Goal: Task Accomplishment & Management: Use online tool/utility

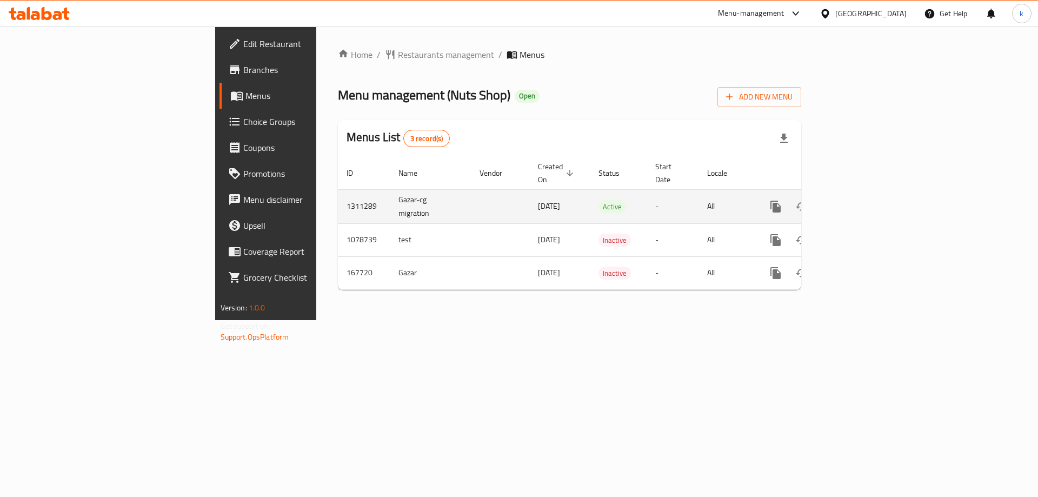
click at [860, 200] on icon "enhanced table" at bounding box center [853, 206] width 13 height 13
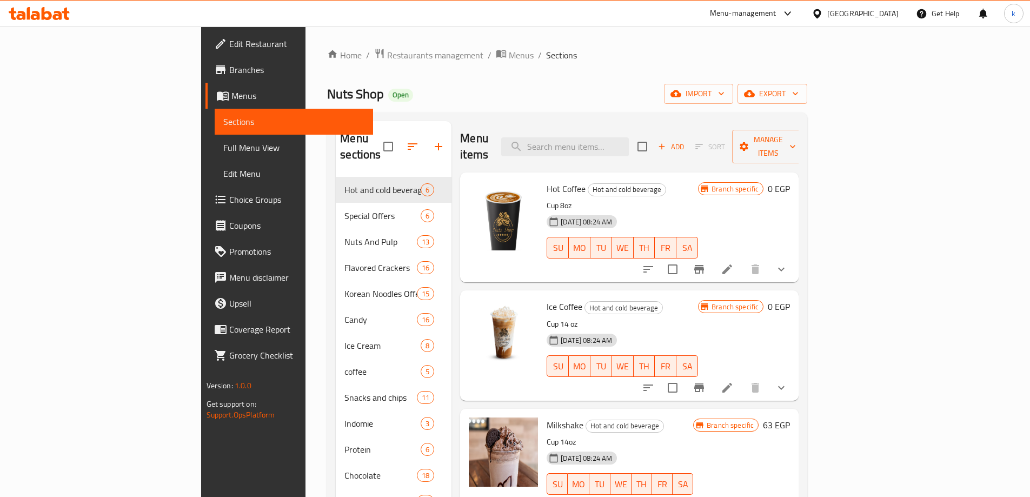
click at [229, 198] on span "Choice Groups" at bounding box center [296, 199] width 135 height 13
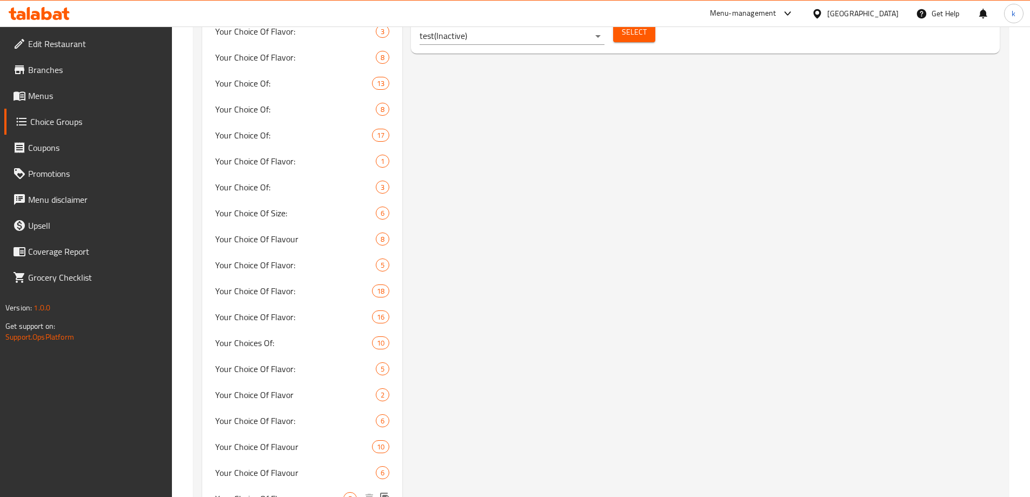
scroll to position [811, 0]
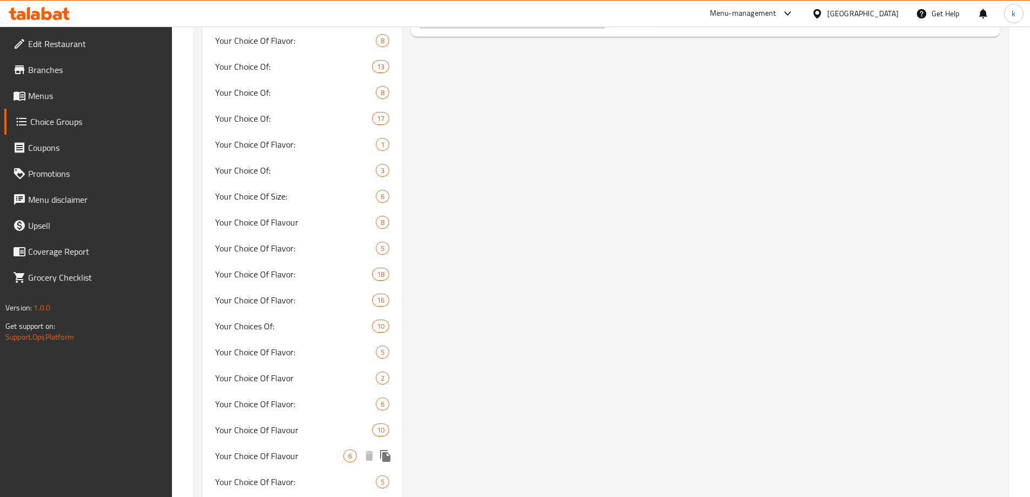
drag, startPoint x: 276, startPoint y: 454, endPoint x: 689, endPoint y: 306, distance: 438.9
click at [276, 454] on span "Your Choice Of Flavour" at bounding box center [279, 455] width 129 height 13
type input "Your Choice Of Flavour"
type input "اختيارك من النكهه"
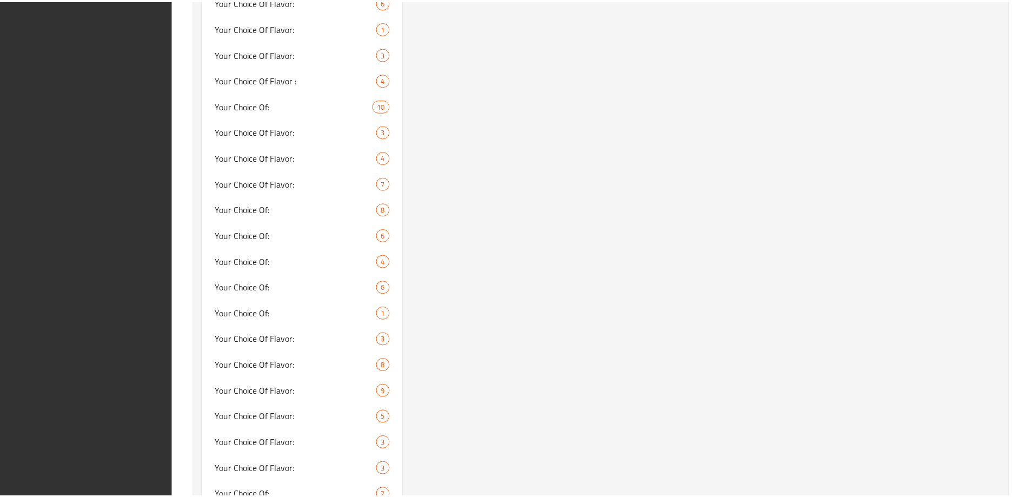
scroll to position [2713, 0]
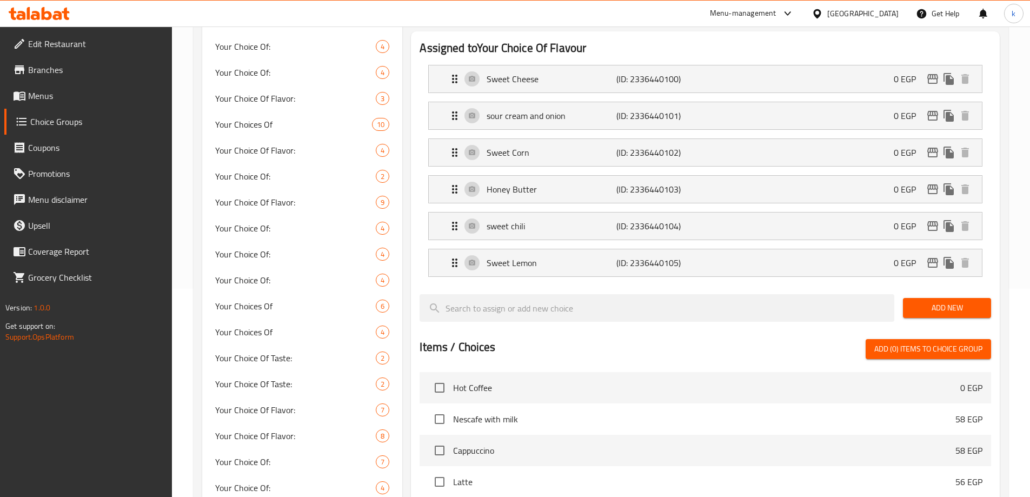
scroll to position [117, 0]
